Goal: Task Accomplishment & Management: Use online tool/utility

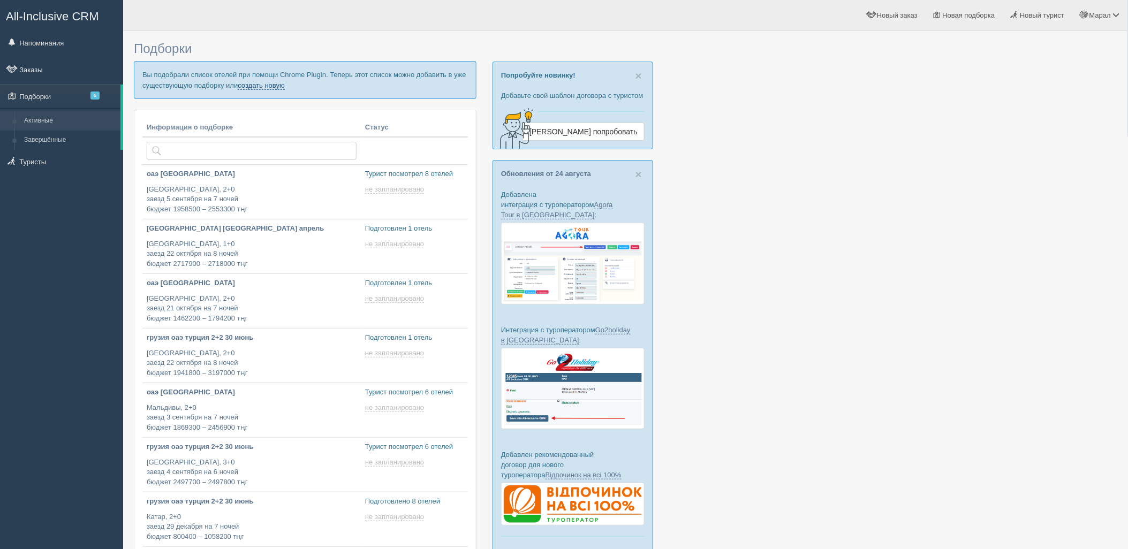
click at [245, 84] on link "создать новую" at bounding box center [261, 85] width 47 height 9
type input "2025-08-27 17:00"
type input "2025-08-27 16:55"
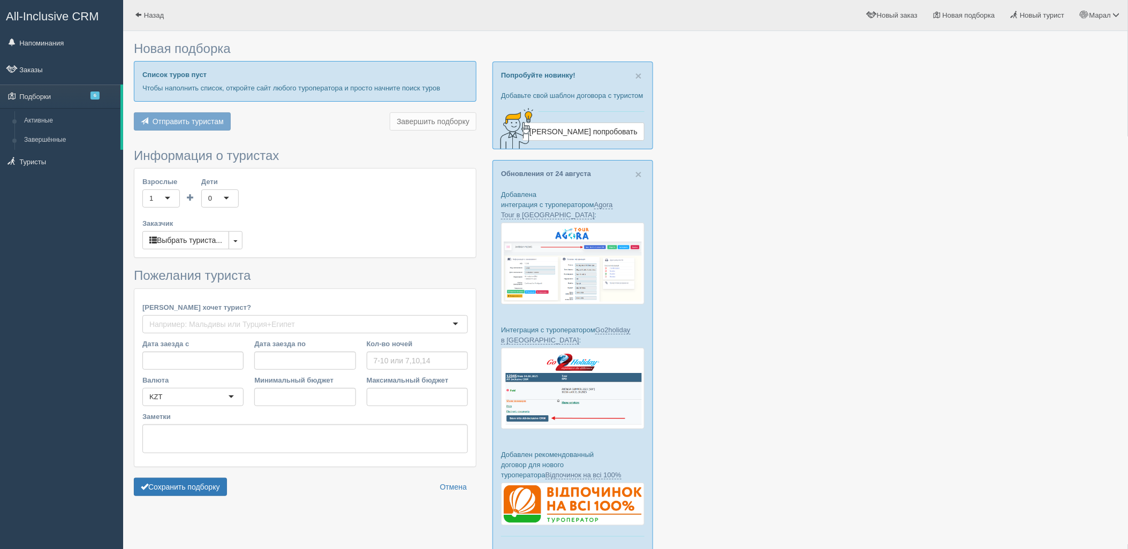
type input "4"
type input "1075300"
type input "1228800"
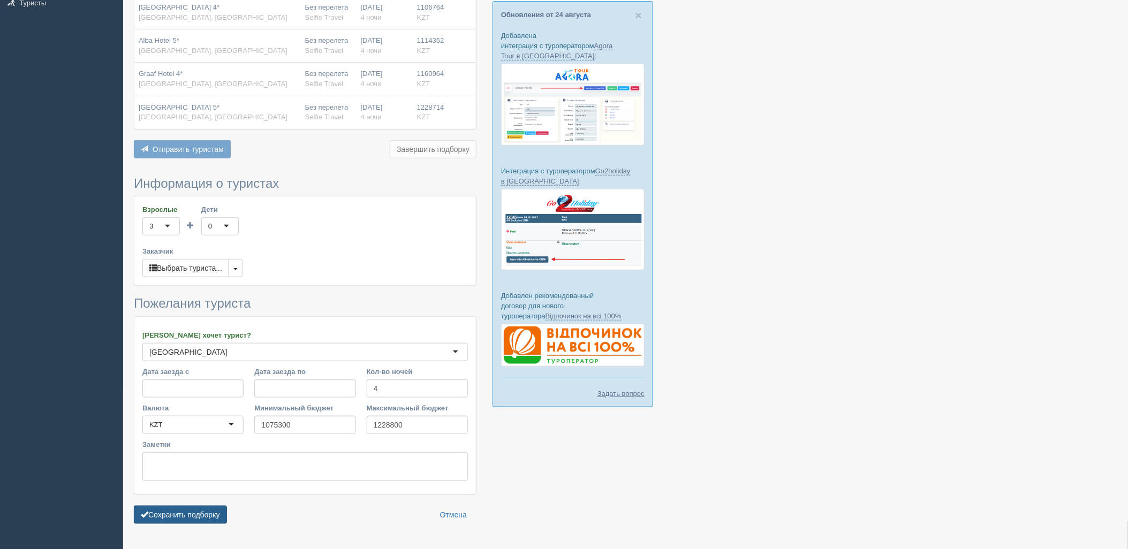
scroll to position [188, 0]
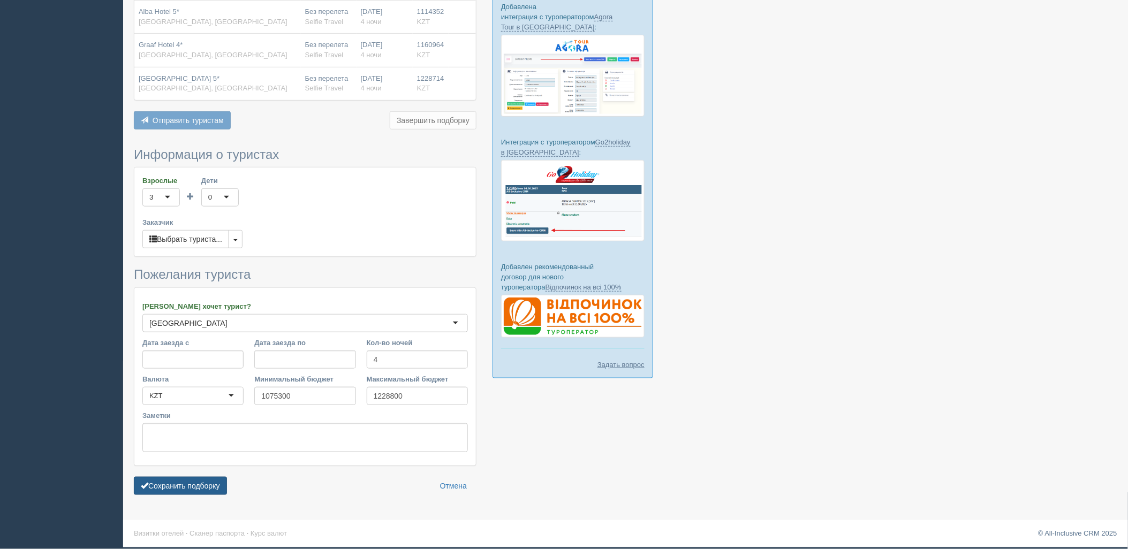
click at [185, 484] on button "Сохранить подборку" at bounding box center [180, 486] width 93 height 18
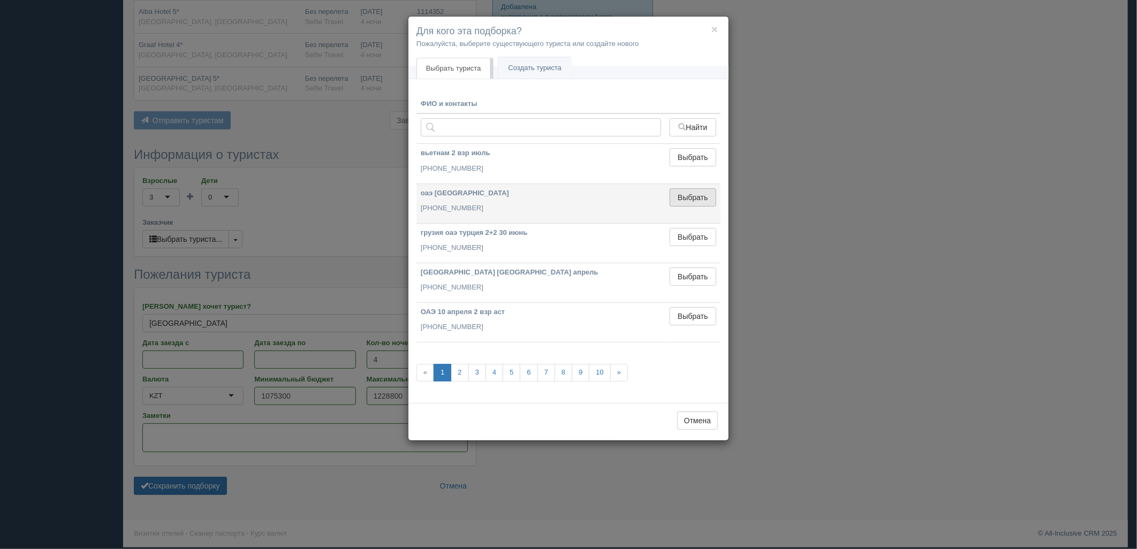
click at [708, 194] on button "Выбрать" at bounding box center [693, 197] width 47 height 18
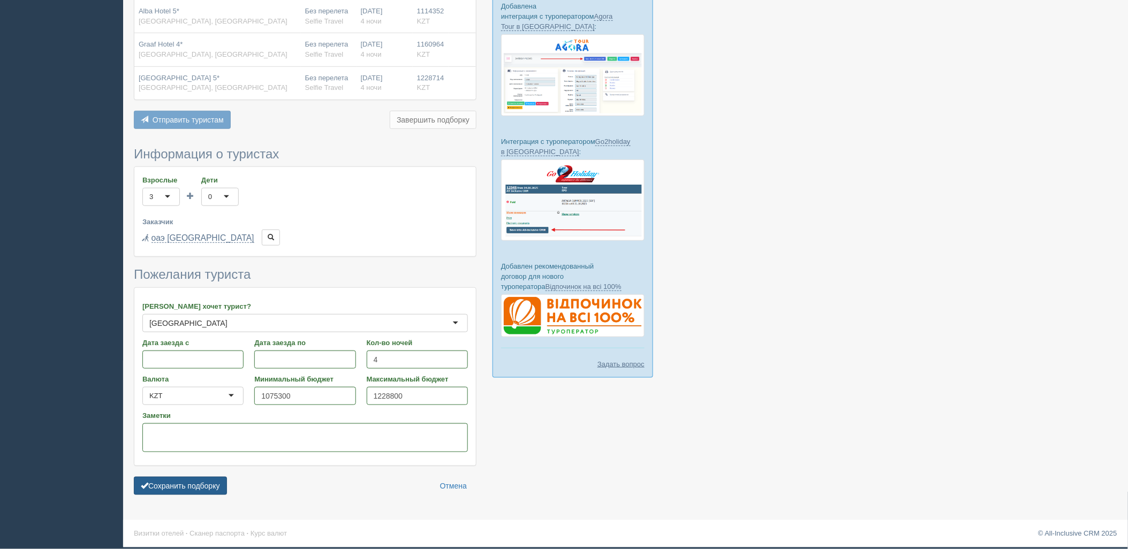
click at [210, 491] on button "Сохранить подборку" at bounding box center [180, 486] width 93 height 18
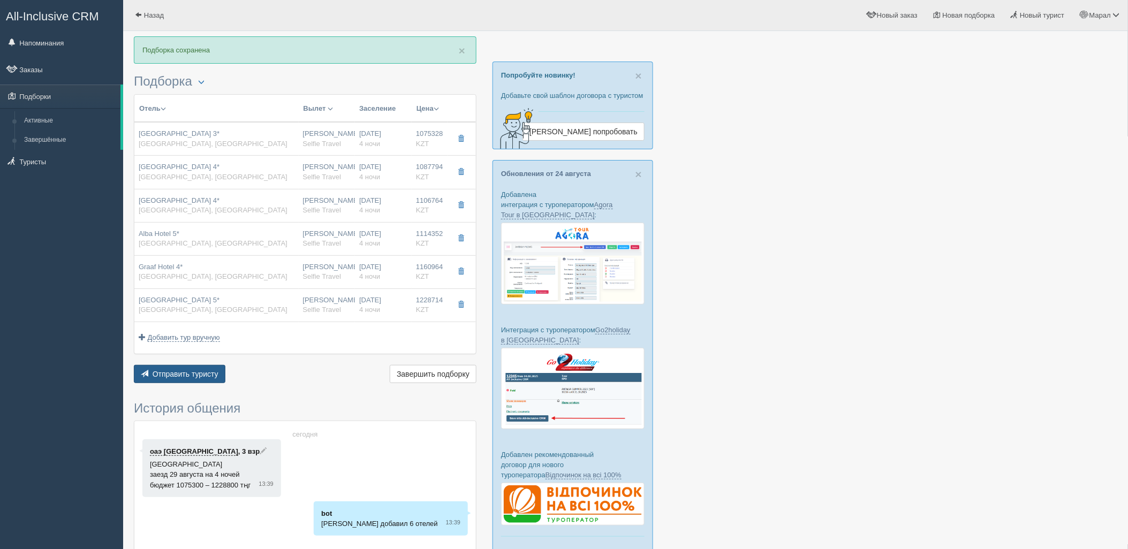
click at [222, 373] on button "Отправить туристу Отправить" at bounding box center [180, 374] width 92 height 18
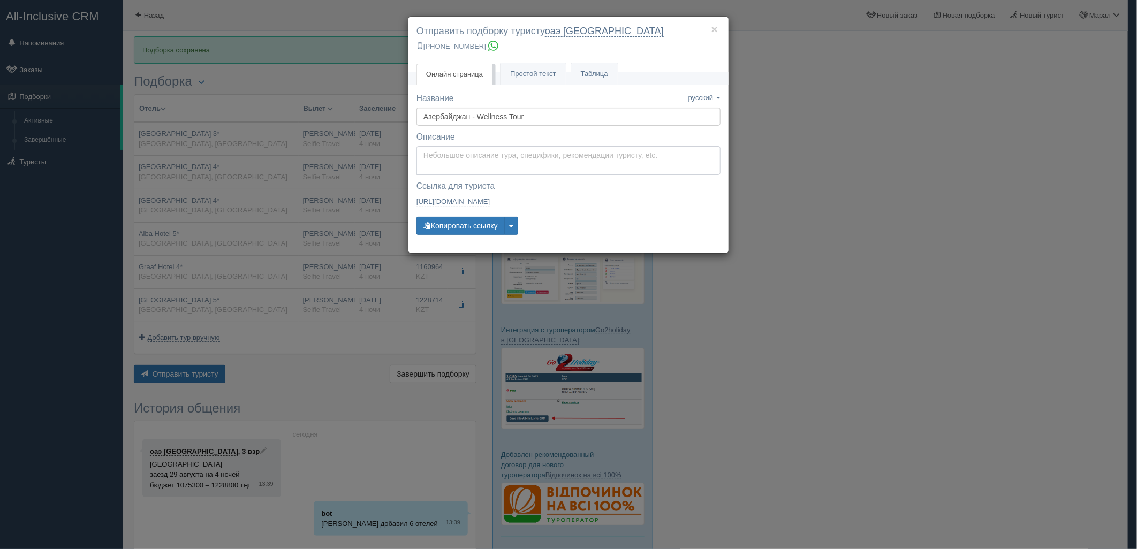
type textarea "Здравствуйте! Ниже представлены варианты туров для Вас. Для просмотра описания …"
drag, startPoint x: 458, startPoint y: 152, endPoint x: 469, endPoint y: 230, distance: 79.0
click at [458, 153] on textarea "Здравствуйте! Ниже представлены варианты туров для Вас. Для просмотра описания …" at bounding box center [568, 160] width 304 height 29
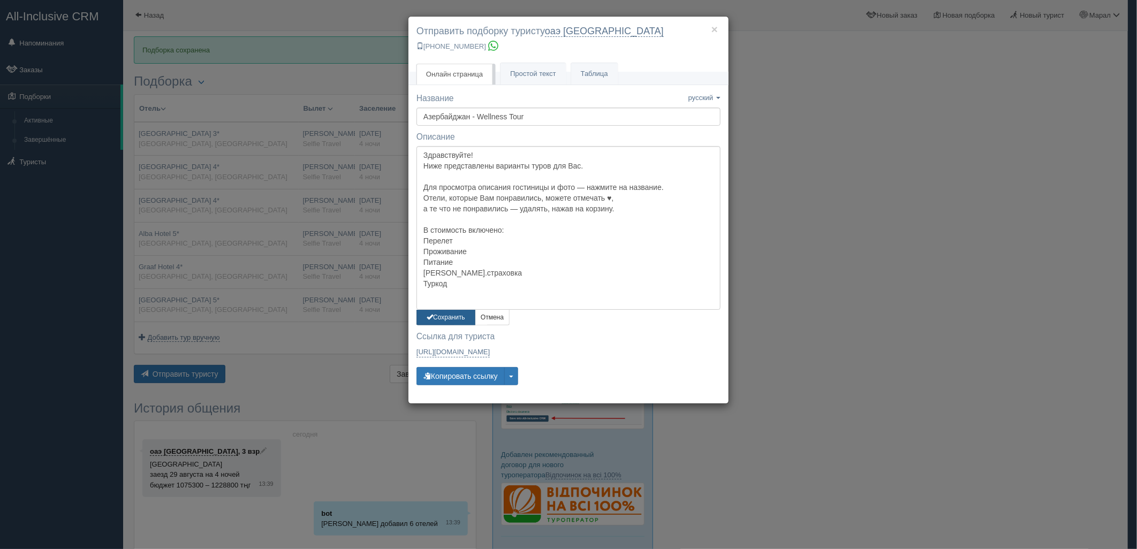
click at [445, 316] on button "Сохранить" at bounding box center [445, 318] width 59 height 16
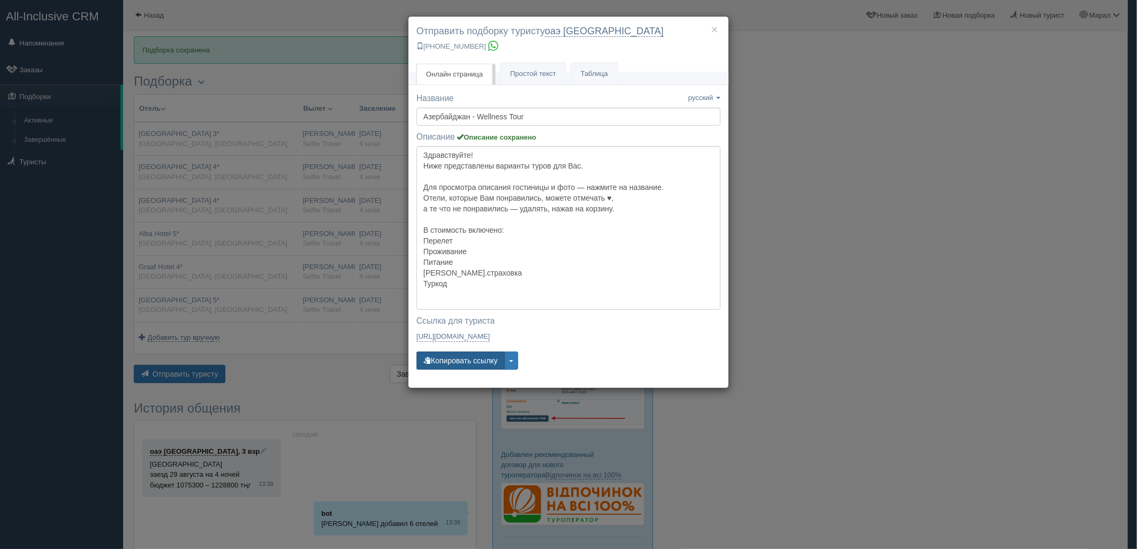
click at [447, 362] on button "Копировать ссылку" at bounding box center [460, 361] width 88 height 18
click at [446, 362] on button "Копировать ссылку" at bounding box center [460, 361] width 88 height 18
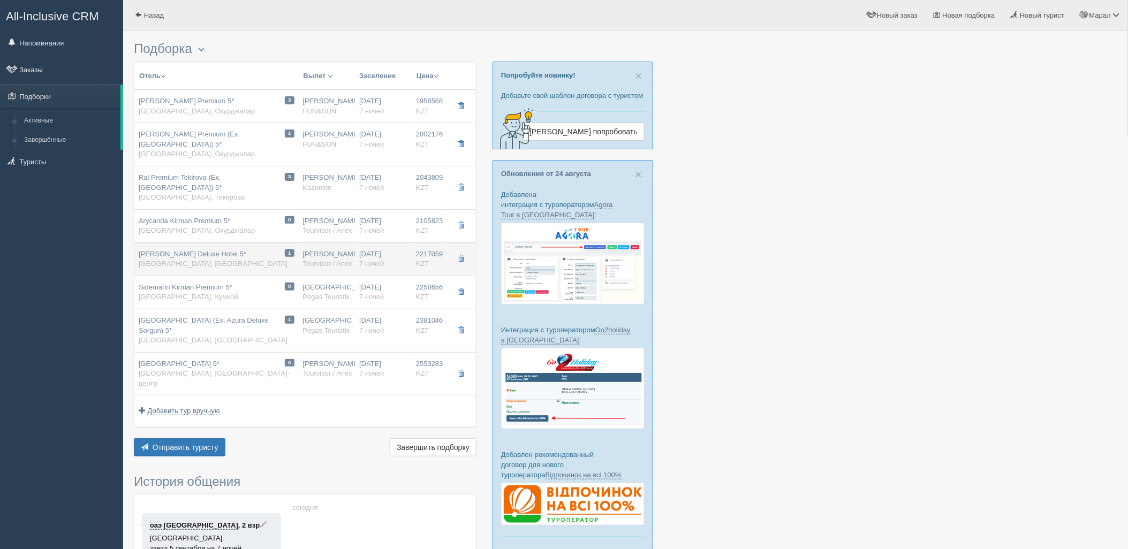
click at [192, 265] on div "Bellis Deluxe Hotel 5* Турция, Кадрие" at bounding box center [213, 259] width 149 height 20
type input "Bellis Deluxe Hotel 5*"
type input "https://tophotels.ru/hotel/al24916"
type input "[GEOGRAPHIC_DATA]"
type input "Кадрие"
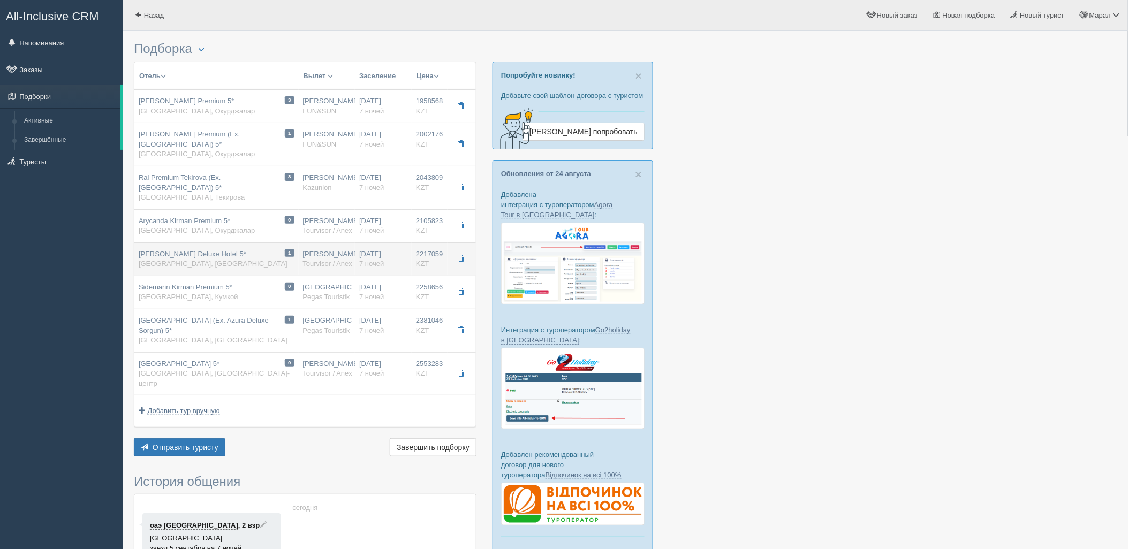
type input "2217059.00"
type input "[PERSON_NAME]"
type input "Анталия AYT"
type input "05:50"
type input "09:15"
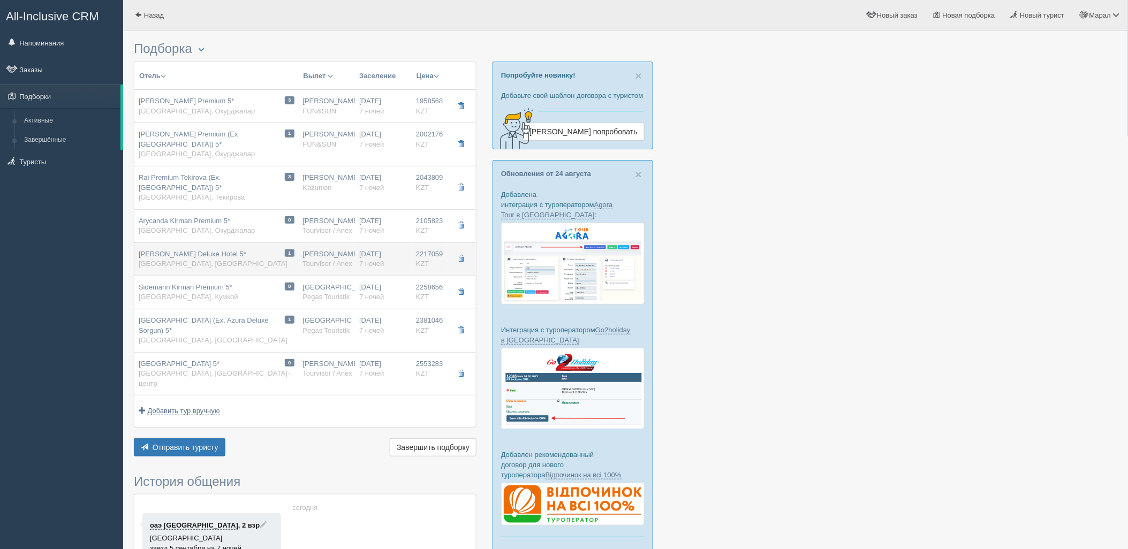
type input "Air Astana"
type input "10:50"
type input "17:40"
type input "7"
type input "camelia garden view"
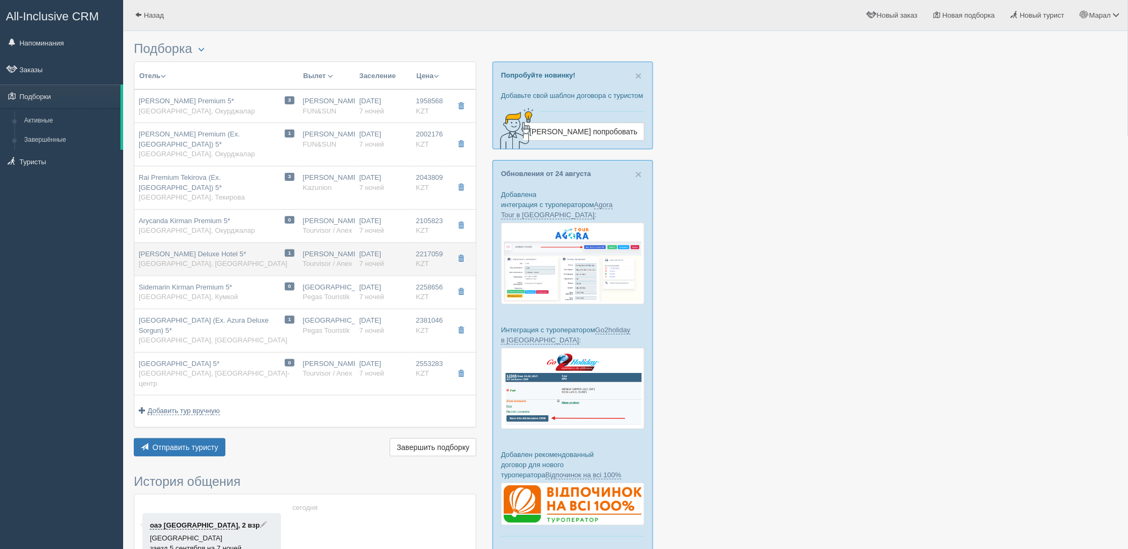
type input "UAI - Ультра Все Включено"
type input "Tourvisor / Anex"
type input "https://tourvisor.ru/countries#!/hotel=iberostar-bellis-hotel"
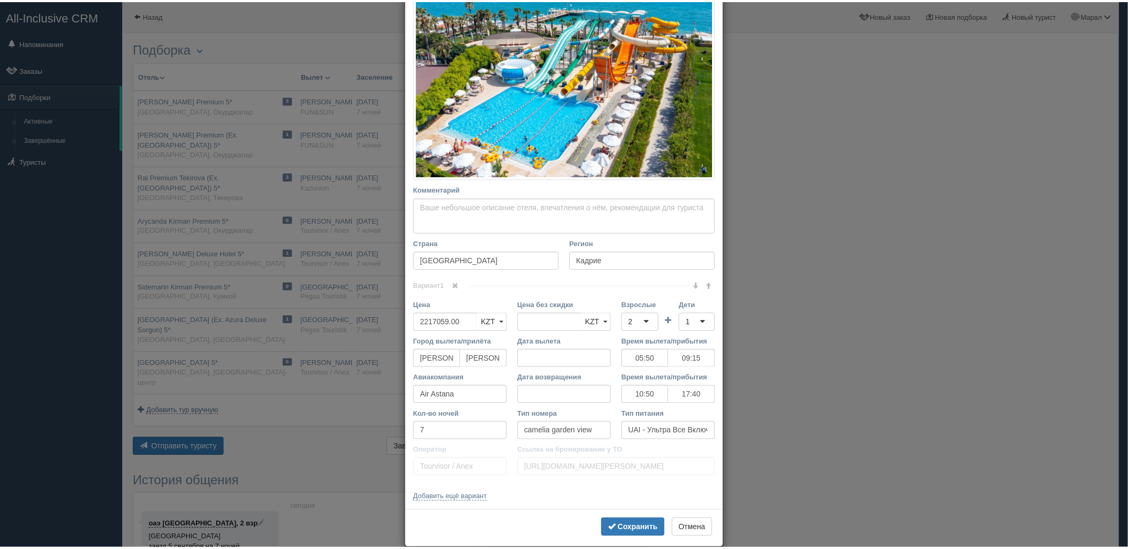
scroll to position [205, 0]
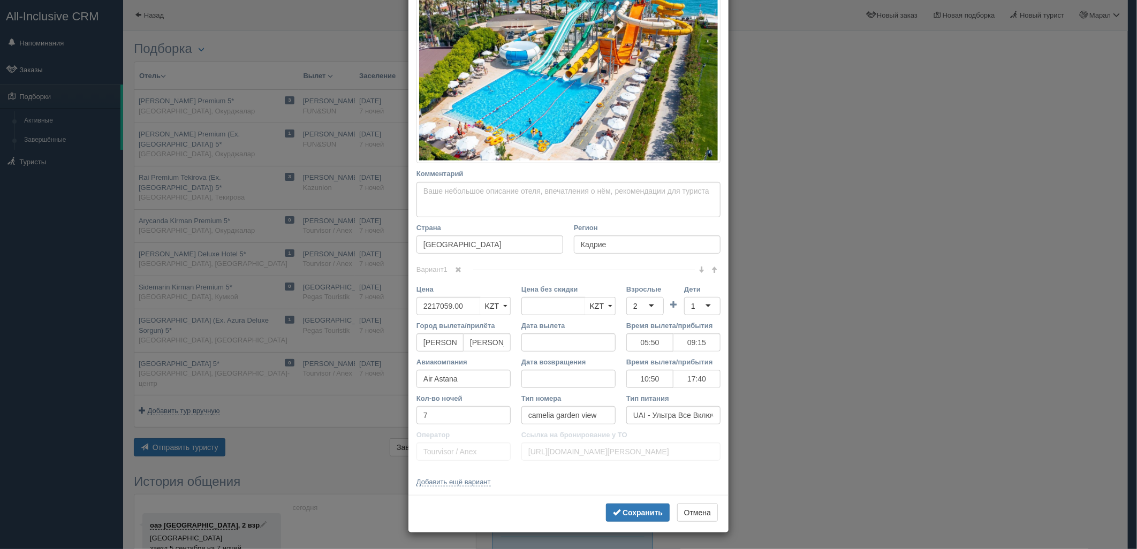
click at [826, 333] on div "× Редактировать тур Название отеля Bellis Deluxe Hotel 5* Ссылка на отель для т…" at bounding box center [568, 274] width 1137 height 549
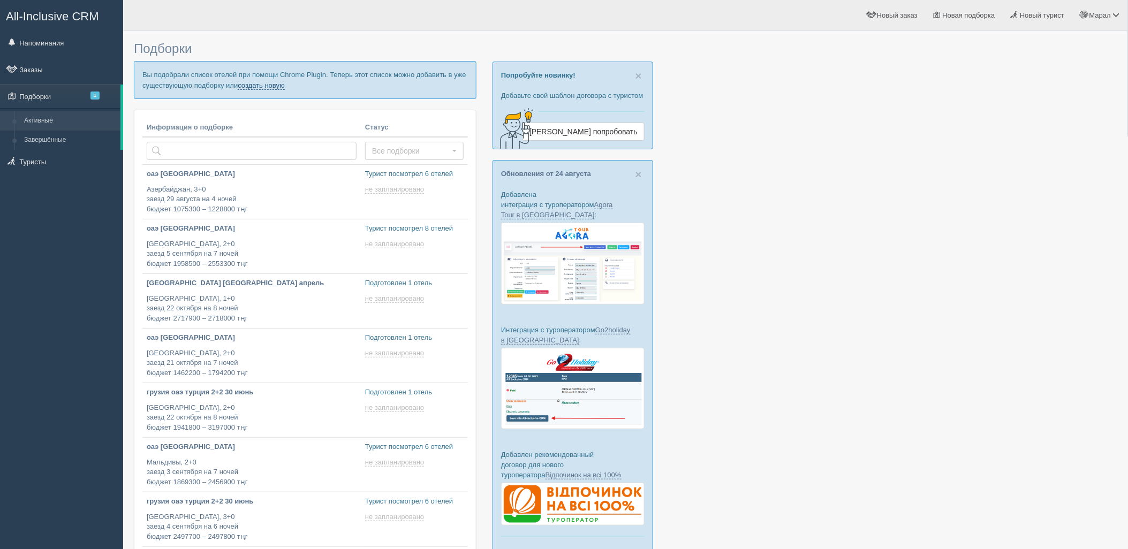
click at [268, 83] on link "создать новую" at bounding box center [261, 85] width 47 height 9
type input "[DATE] 14:35"
type input "[DATE] 17:45"
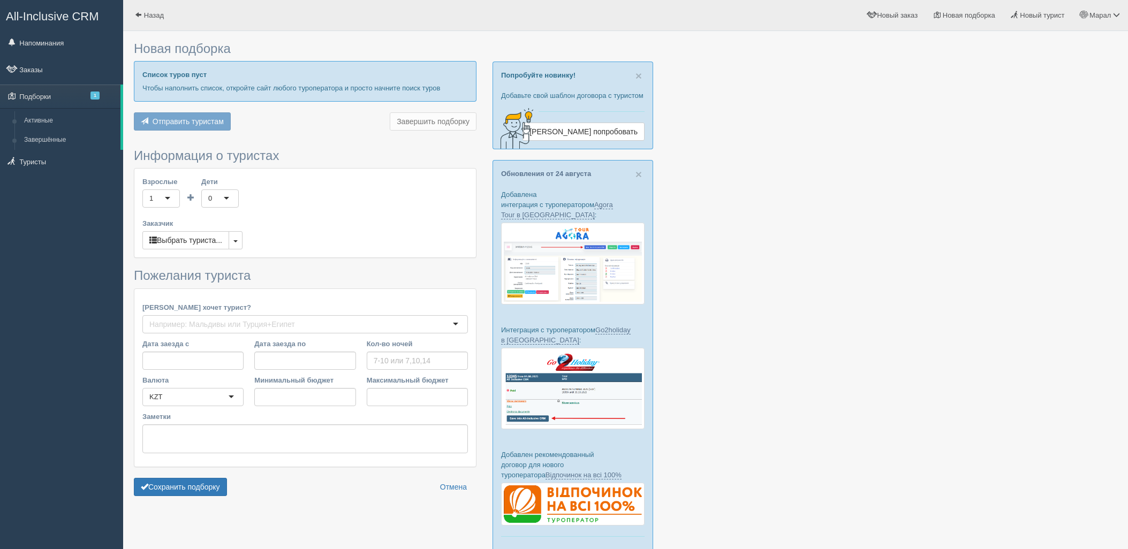
type input "7"
type input "2538100"
type input "2538200"
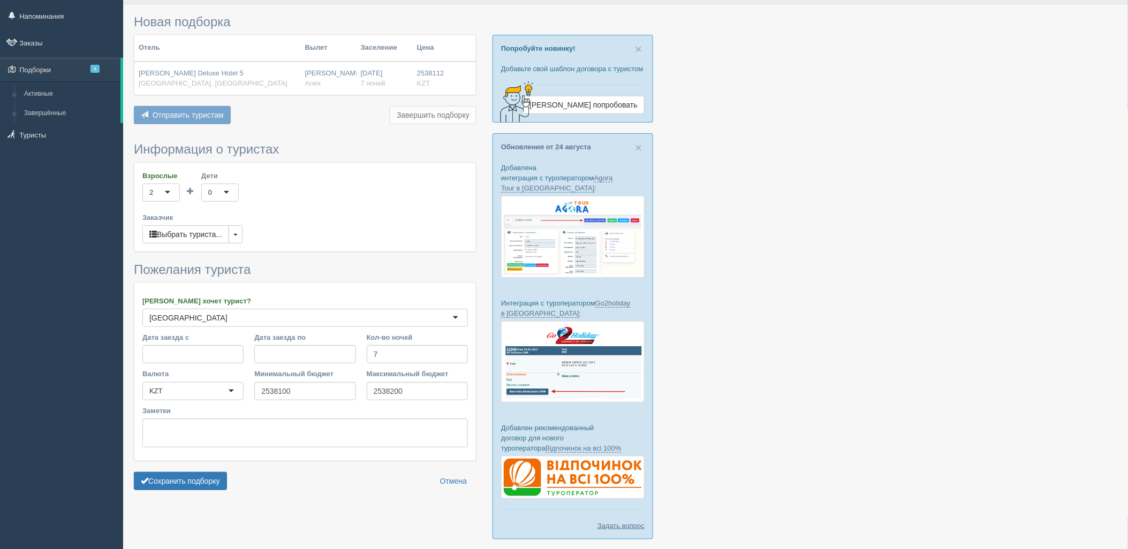
scroll to position [66, 0]
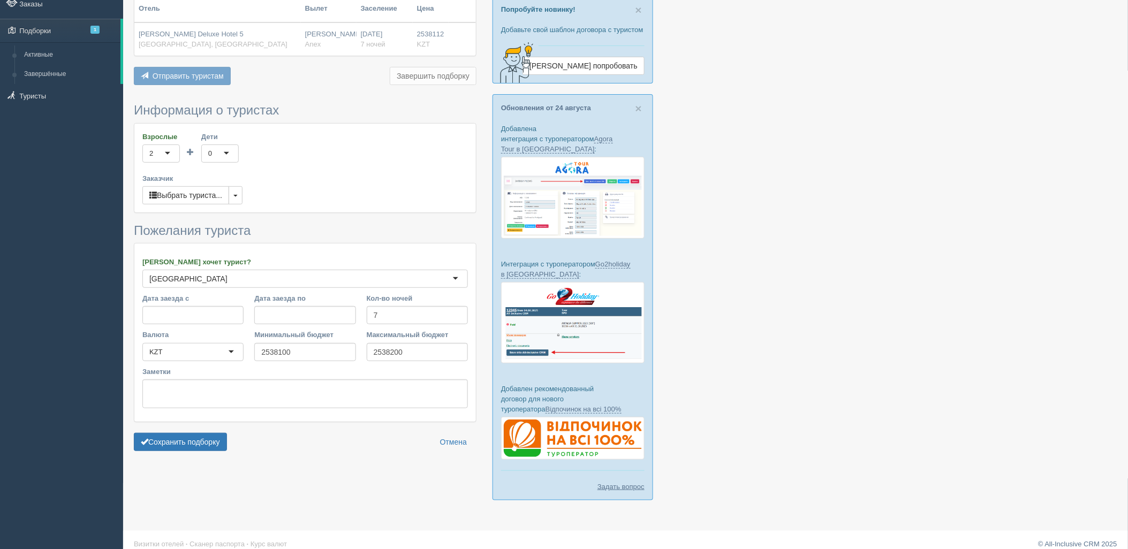
click at [169, 452] on form "Информация о туристах Взрослые 2 2 1 2 3 4 5 6 7 8 9 10 11 12 13 14 15 16 17 18…" at bounding box center [305, 279] width 343 height 353
click at [170, 447] on button "Сохранить подборку" at bounding box center [180, 442] width 93 height 18
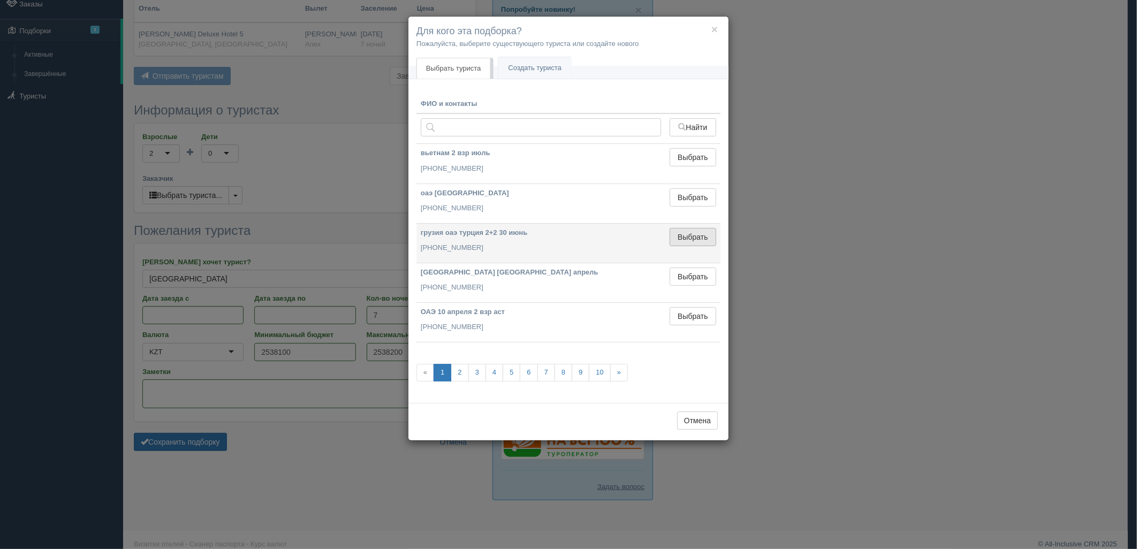
click at [697, 239] on button "Выбрать" at bounding box center [693, 237] width 47 height 18
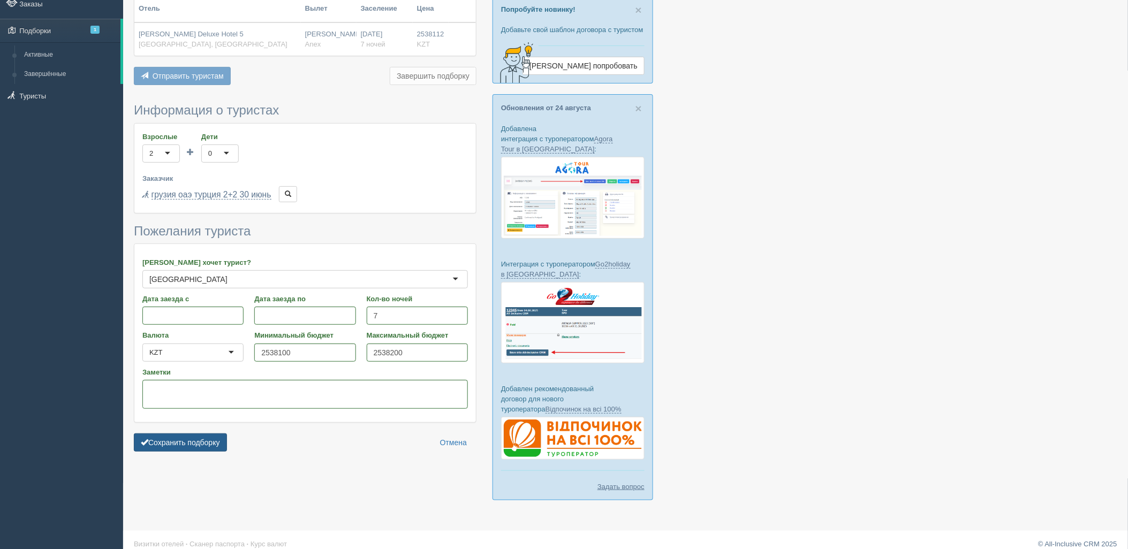
click at [216, 443] on button "Сохранить подборку" at bounding box center [180, 443] width 93 height 18
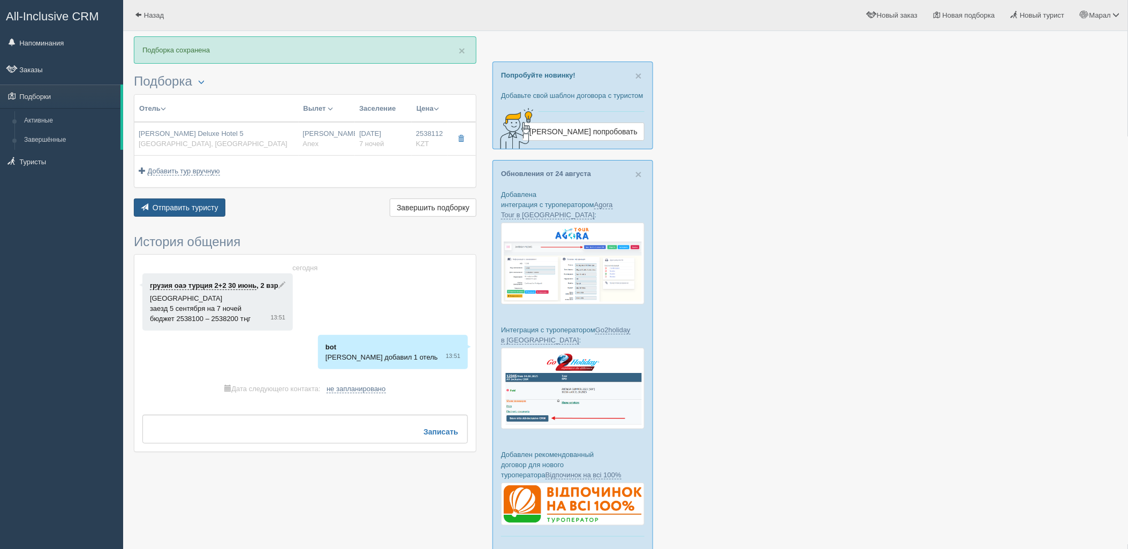
click at [191, 214] on button "Отправить туристу Отправить" at bounding box center [180, 208] width 92 height 18
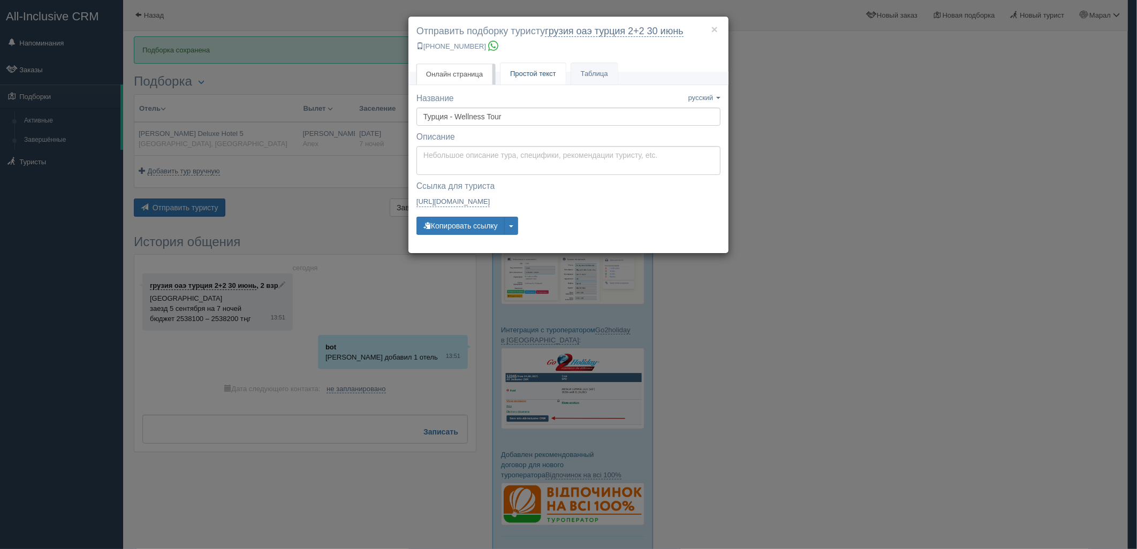
drag, startPoint x: 528, startPoint y: 70, endPoint x: 520, endPoint y: 92, distance: 23.4
click at [528, 71] on span "Простой текст" at bounding box center [533, 74] width 46 height 8
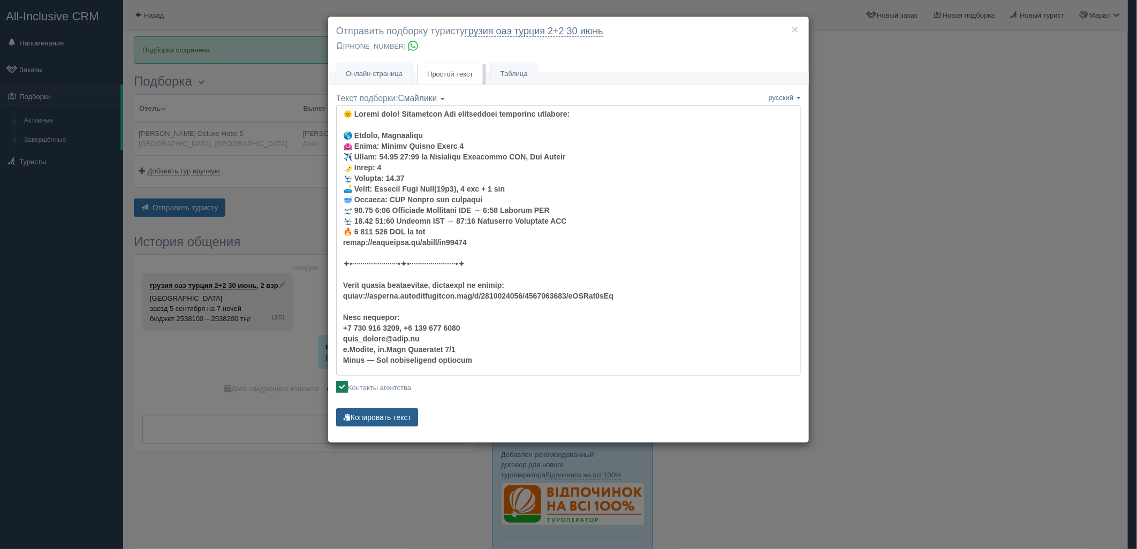
click at [384, 424] on button "Копировать текст" at bounding box center [377, 417] width 82 height 18
click at [916, 286] on div "× Отправить подборку туристу грузия оаэ [GEOGRAPHIC_DATA] 2+2 [DATE] [PHONE_NUM…" at bounding box center [568, 274] width 1137 height 549
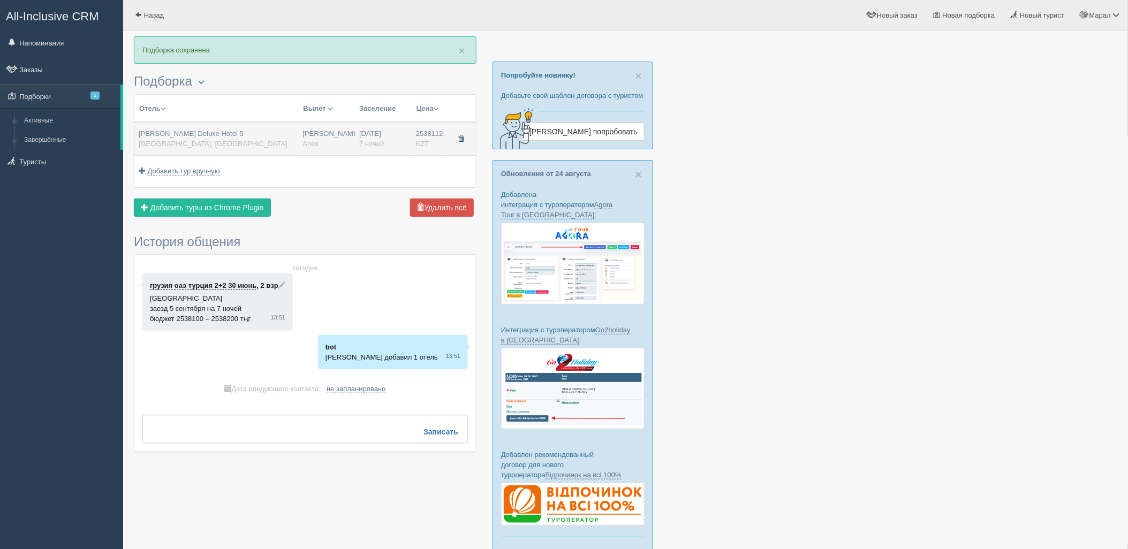
click at [467, 141] on button "button" at bounding box center [461, 139] width 18 height 16
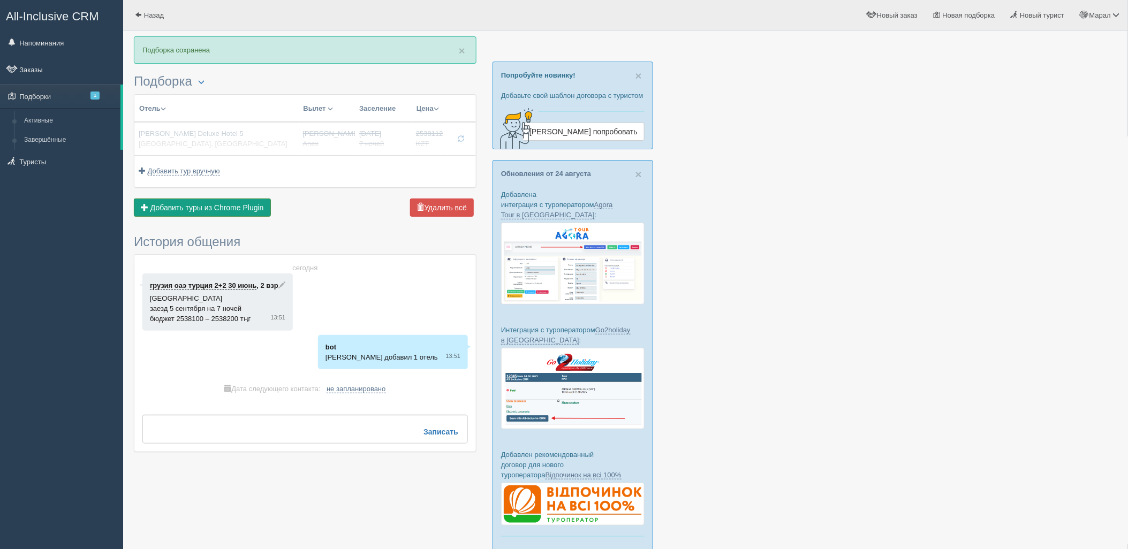
click at [232, 209] on span "Добавить туры из Chrome Plugin" at bounding box center [206, 207] width 113 height 9
click at [203, 208] on span "Отправить туристу" at bounding box center [186, 207] width 66 height 9
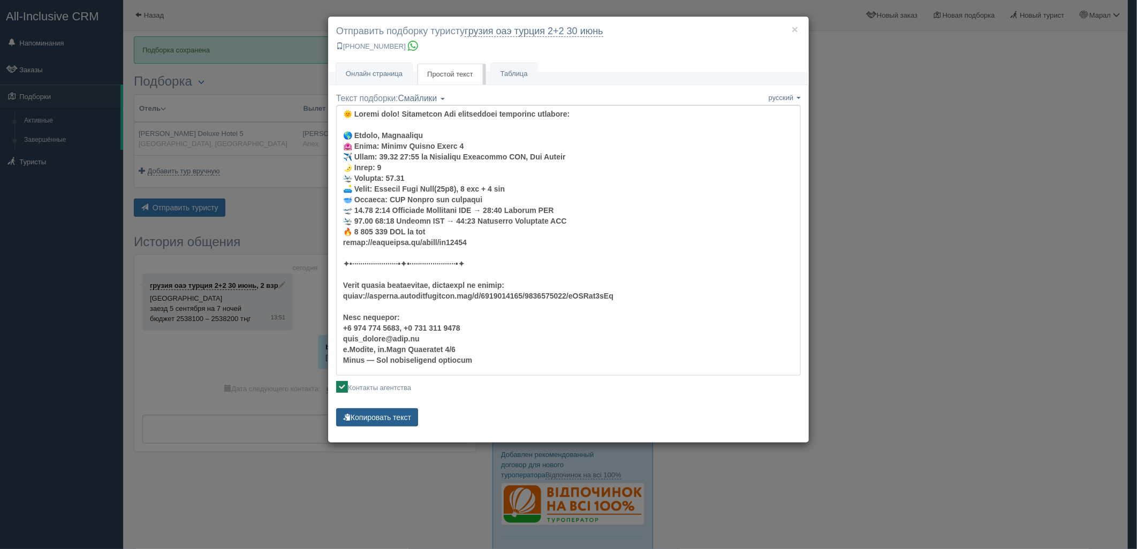
click at [386, 411] on button "Копировать текст" at bounding box center [377, 417] width 82 height 18
click at [386, 412] on button "Копировать текст" at bounding box center [377, 417] width 82 height 18
click at [932, 223] on div "× Отправить подборку туристу грузия оаэ [GEOGRAPHIC_DATA] 2+2 [DATE] [PHONE_NUM…" at bounding box center [568, 274] width 1137 height 549
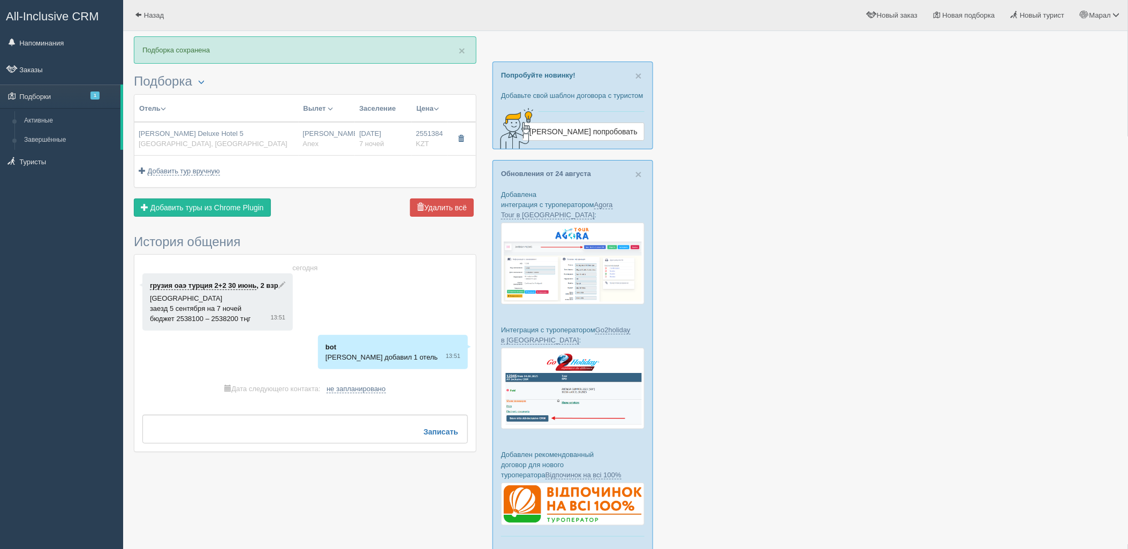
click at [459, 135] on span "button" at bounding box center [461, 138] width 6 height 6
click at [217, 206] on span "Добавить туры из Chrome Plugin" at bounding box center [206, 207] width 113 height 9
click at [192, 203] on span "Отправить туристу" at bounding box center [186, 207] width 66 height 9
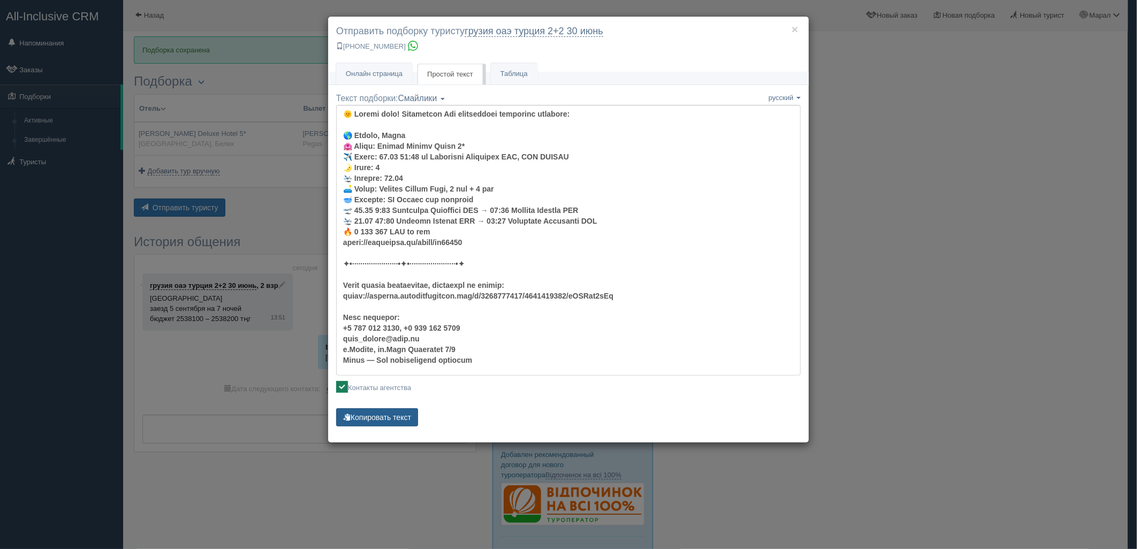
click at [392, 415] on button "Копировать текст" at bounding box center [377, 417] width 82 height 18
click at [391, 415] on button "Копировать текст" at bounding box center [377, 417] width 82 height 18
drag, startPoint x: 920, startPoint y: 201, endPoint x: 630, endPoint y: 17, distance: 343.2
click at [920, 201] on div "× Отправить подборку туристу грузия оаэ [GEOGRAPHIC_DATA] 2+2 [DATE] [PHONE_NUM…" at bounding box center [568, 274] width 1137 height 549
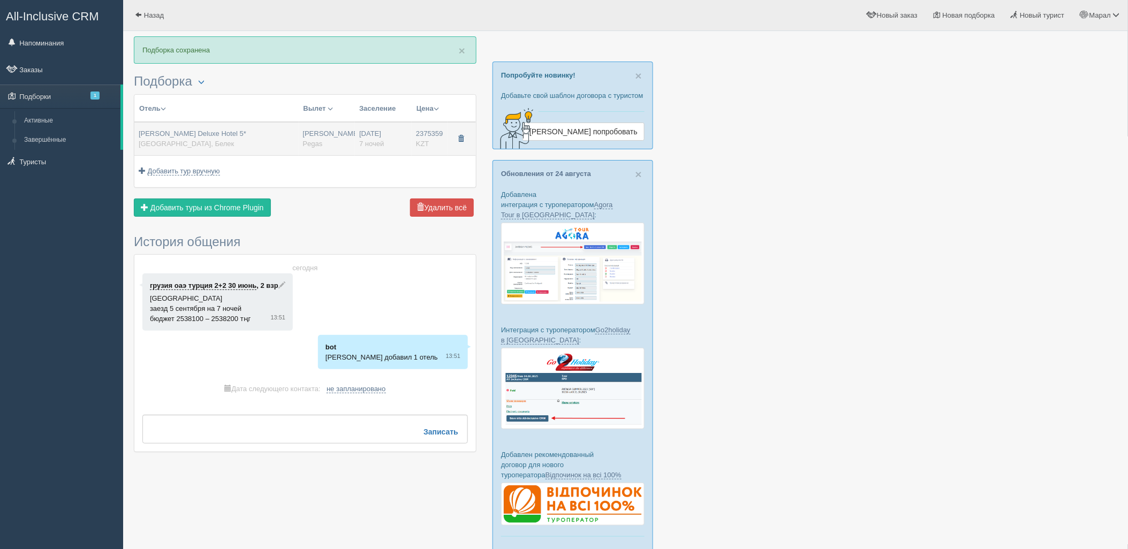
drag, startPoint x: 460, startPoint y: 138, endPoint x: 416, endPoint y: 152, distance: 46.2
click at [459, 138] on span "button" at bounding box center [461, 138] width 6 height 6
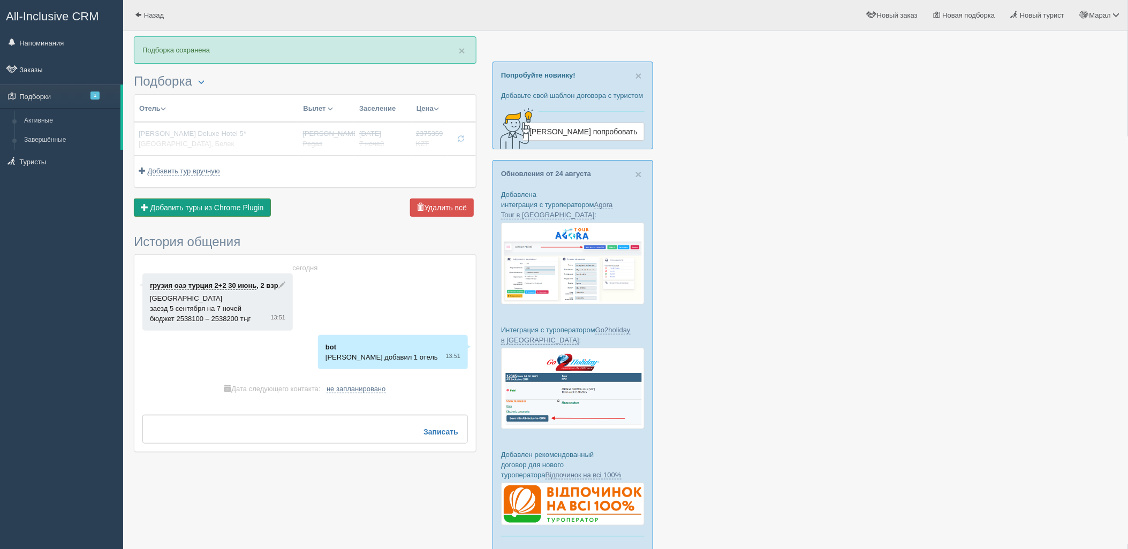
click at [194, 209] on span "Добавить туры из Chrome Plugin" at bounding box center [206, 207] width 113 height 9
click at [207, 209] on span "Отправить туристу" at bounding box center [186, 207] width 66 height 9
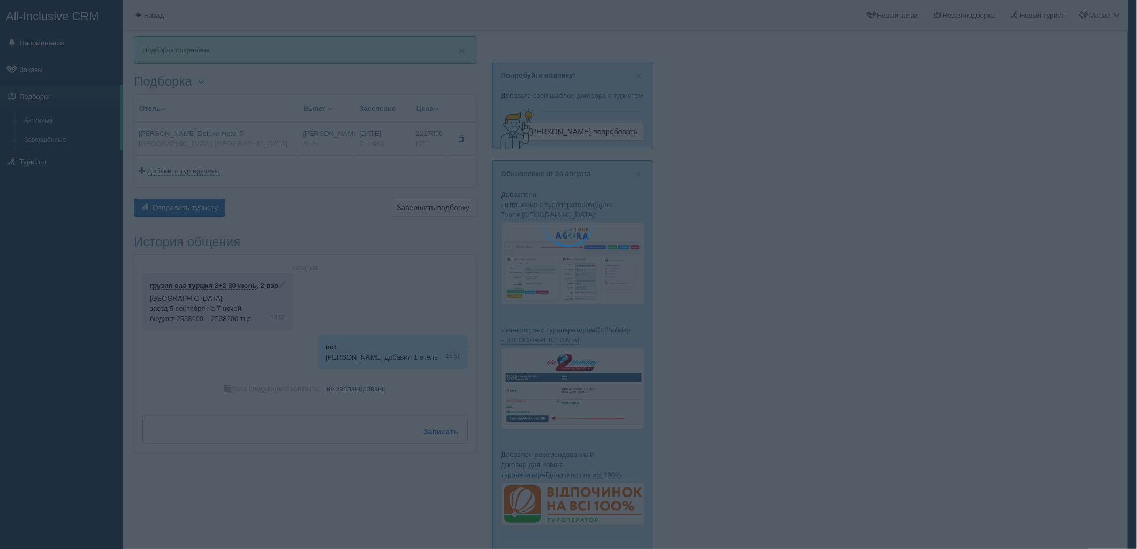
type textarea "🌞 Loremi dolo! Sitametcon Adi elitseddoei temporinc utlabore: 🌎 Etdolo, Magnaal…"
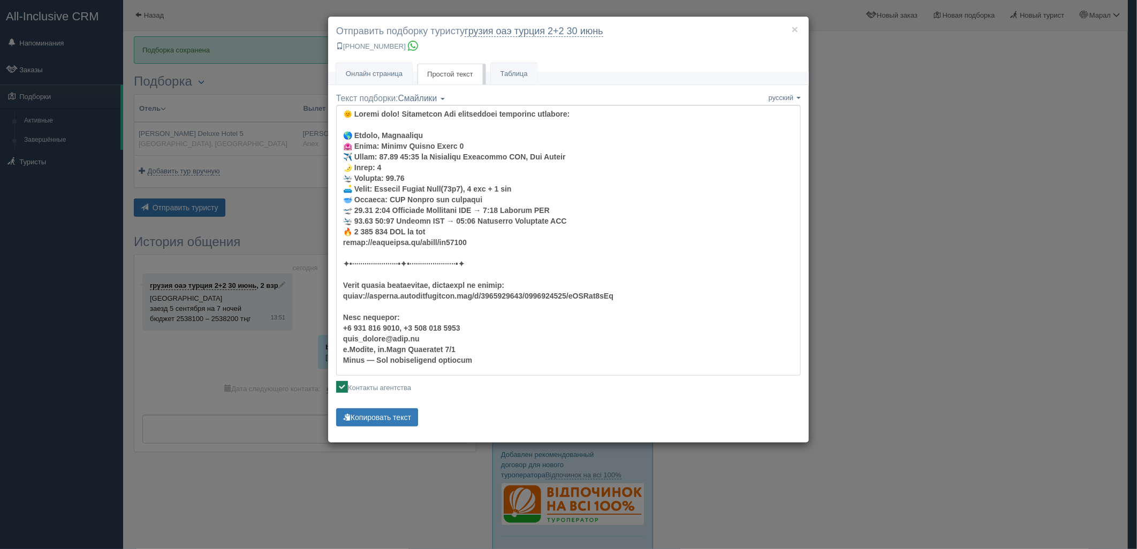
click at [392, 407] on div "Текст подборки: Смайлики Компактный Аскетический Смайлики Смайлики Компактный А…" at bounding box center [568, 261] width 465 height 337
click at [389, 411] on button "Копировать текст" at bounding box center [377, 417] width 82 height 18
click at [389, 410] on button "Копировать текст" at bounding box center [377, 417] width 82 height 18
